Goal: Ask a question: Seek information or help from site administrators or community

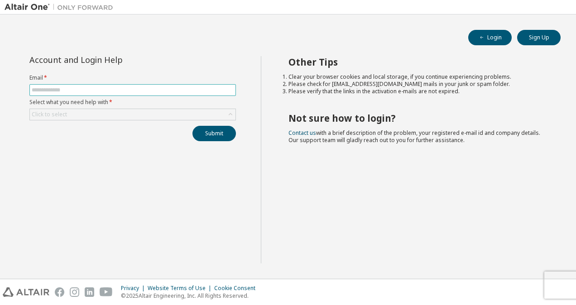
click at [140, 90] on input "text" at bounding box center [133, 89] width 202 height 7
type input "**********"
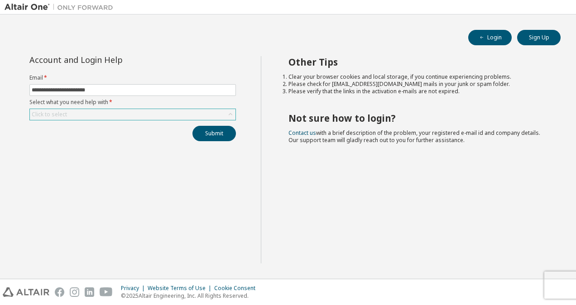
click at [130, 111] on div "Click to select" at bounding box center [133, 114] width 206 height 11
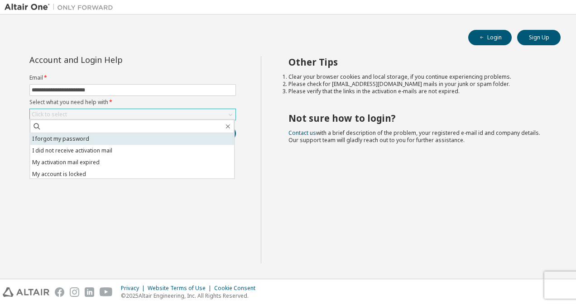
click at [121, 136] on li "I forgot my password" at bounding box center [132, 139] width 204 height 12
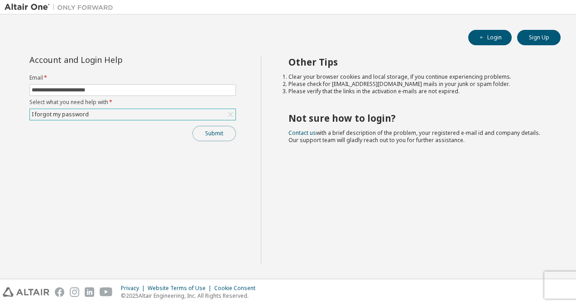
click at [203, 134] on button "Submit" at bounding box center [213, 133] width 43 height 15
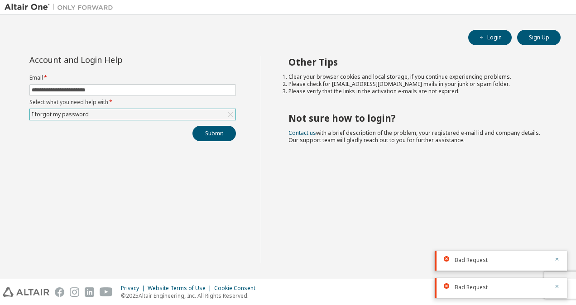
click at [445, 284] on icon at bounding box center [446, 285] width 5 height 5
drag, startPoint x: 445, startPoint y: 259, endPoint x: 349, endPoint y: 200, distance: 112.6
click at [444, 259] on icon at bounding box center [446, 258] width 5 height 5
click at [191, 110] on div "I forgot my password" at bounding box center [133, 114] width 206 height 11
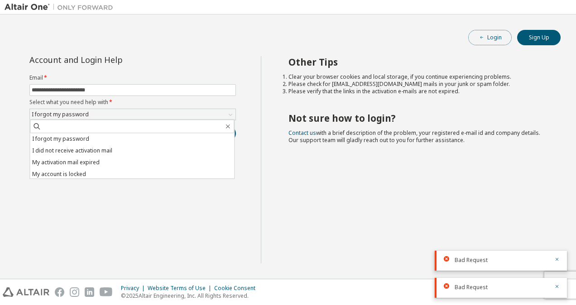
click at [475, 37] on button "Login" at bounding box center [489, 37] width 43 height 15
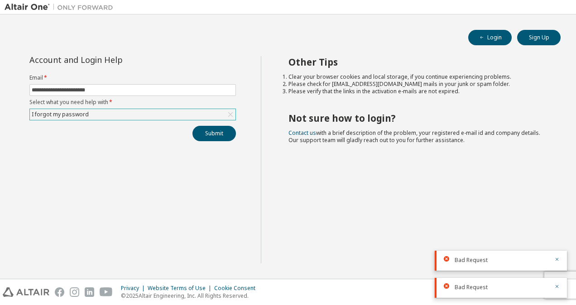
click at [132, 116] on div "I forgot my password" at bounding box center [133, 114] width 206 height 11
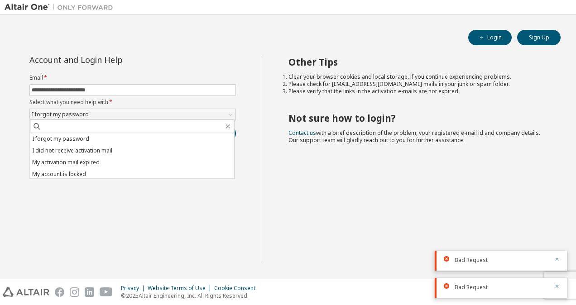
click at [419, 223] on div "Other Tips Clear your browser cookies and local storage, if you continue experi…" at bounding box center [416, 159] width 311 height 207
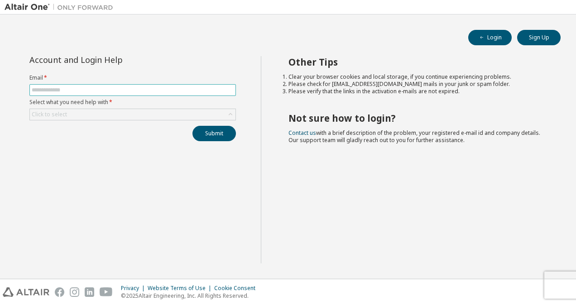
click at [165, 91] on input "text" at bounding box center [133, 89] width 202 height 7
type input "**********"
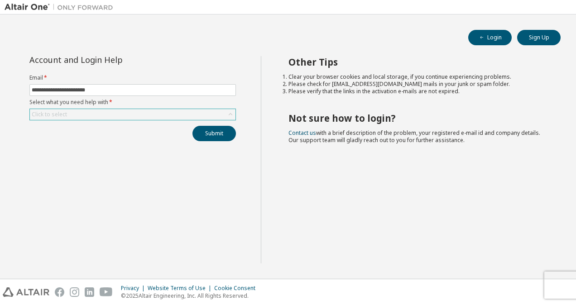
click at [150, 114] on div "Click to select" at bounding box center [133, 114] width 206 height 11
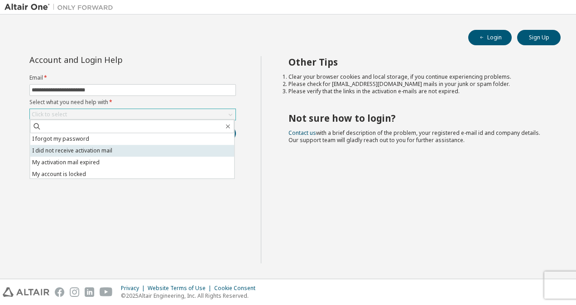
click at [121, 150] on li "I did not receive activation mail" at bounding box center [132, 151] width 204 height 12
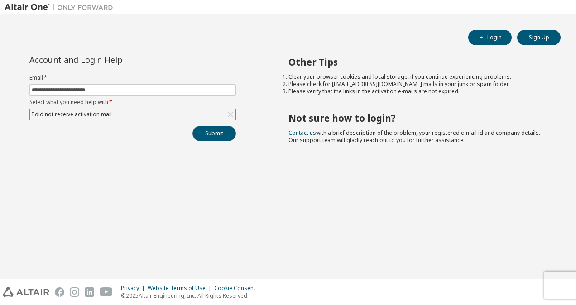
click at [212, 134] on button "Submit" at bounding box center [213, 133] width 43 height 15
click at [446, 287] on icon at bounding box center [446, 285] width 5 height 5
click at [447, 286] on icon at bounding box center [446, 285] width 5 height 5
drag, startPoint x: 447, startPoint y: 286, endPoint x: 557, endPoint y: 285, distance: 109.6
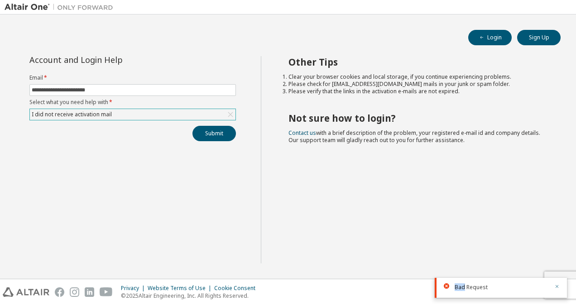
click at [557, 285] on button "button" at bounding box center [556, 287] width 5 height 8
click at [556, 284] on body "**********" at bounding box center [288, 152] width 576 height 305
click at [318, 124] on div "Other Tips Clear your browser cookies and local storage, if you continue experi…" at bounding box center [416, 159] width 311 height 207
click at [306, 133] on link "Contact us" at bounding box center [302, 133] width 28 height 8
